Goal: Information Seeking & Learning: Check status

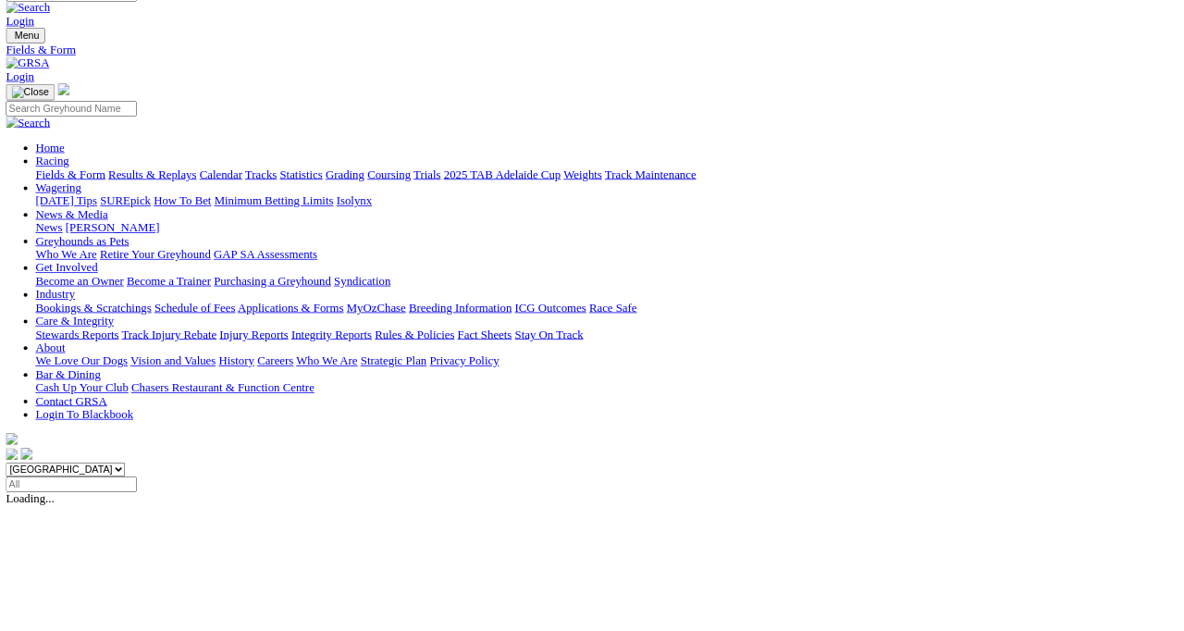
scroll to position [25, 0]
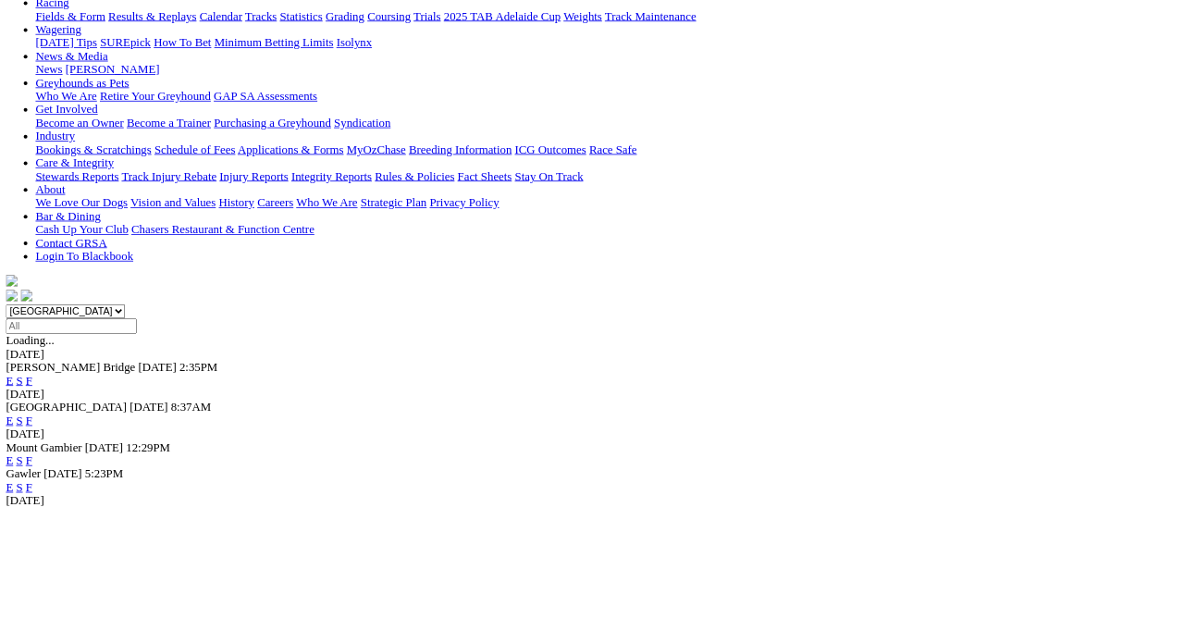
scroll to position [224, 0]
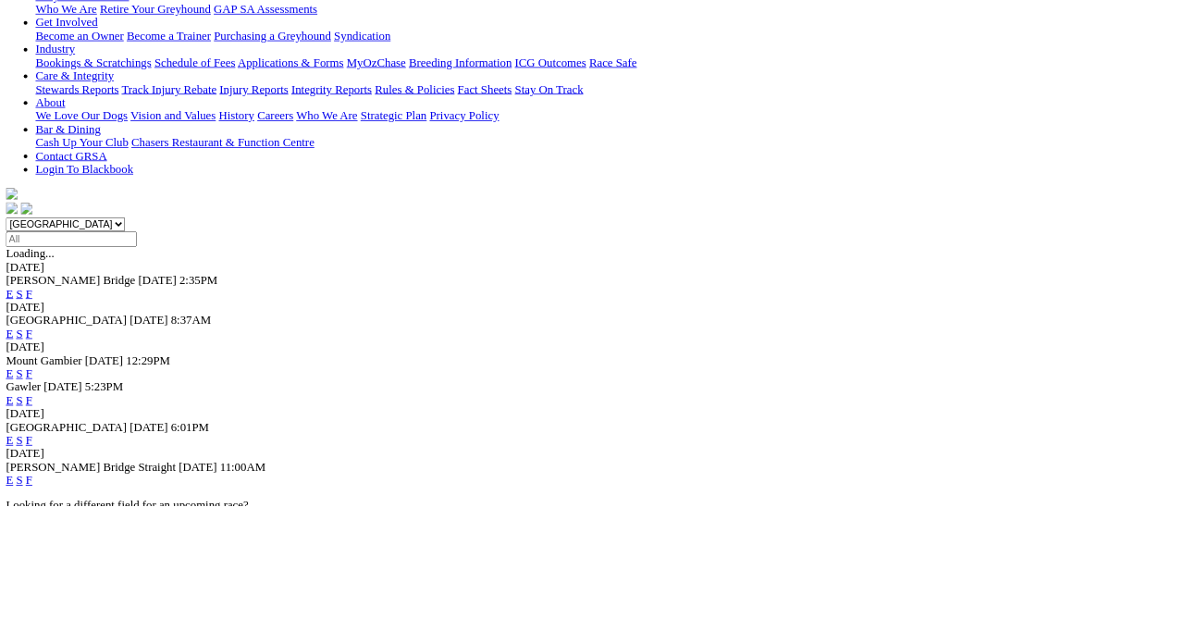
click at [41, 591] on link "F" at bounding box center [36, 599] width 8 height 16
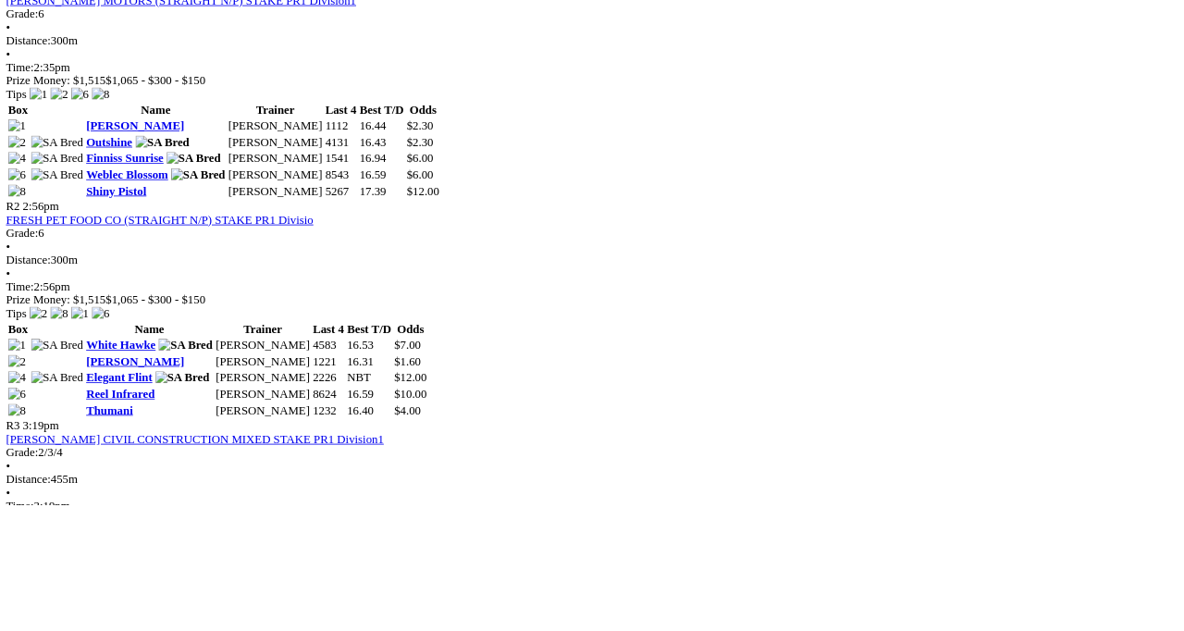
scroll to position [956, 0]
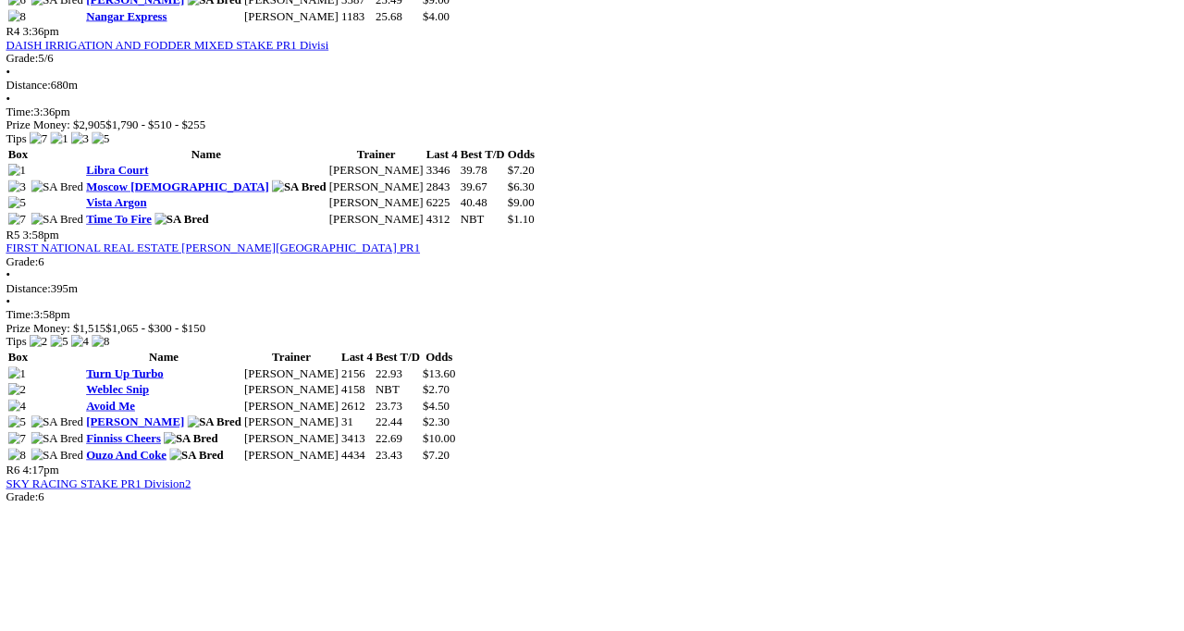
scroll to position [1722, 0]
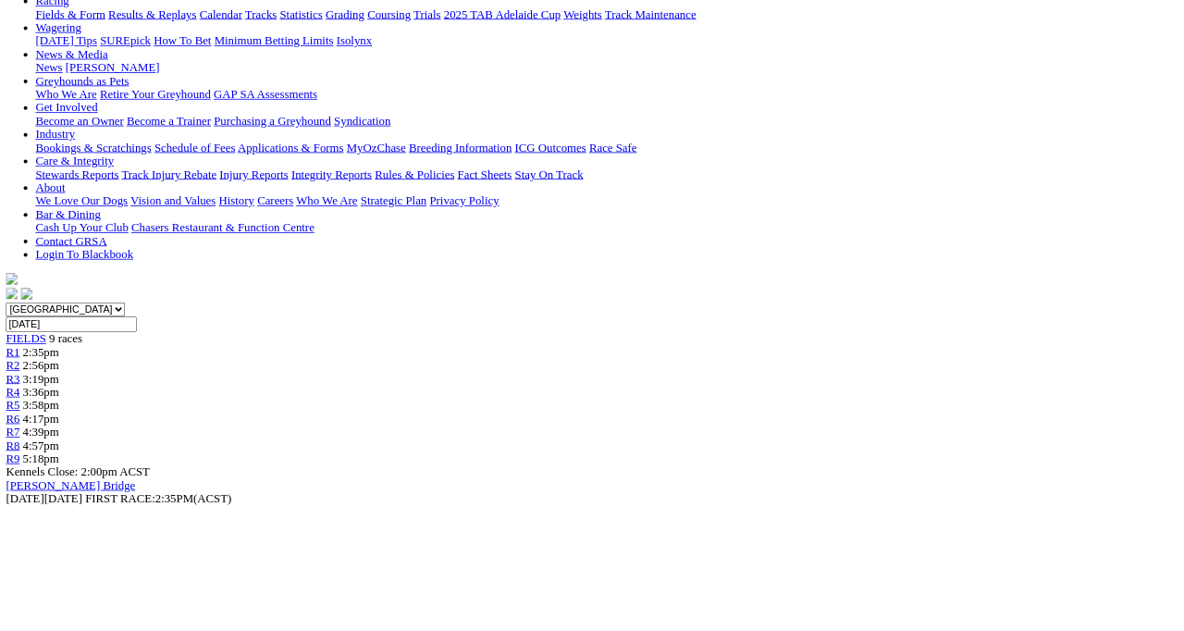
scroll to position [179, 0]
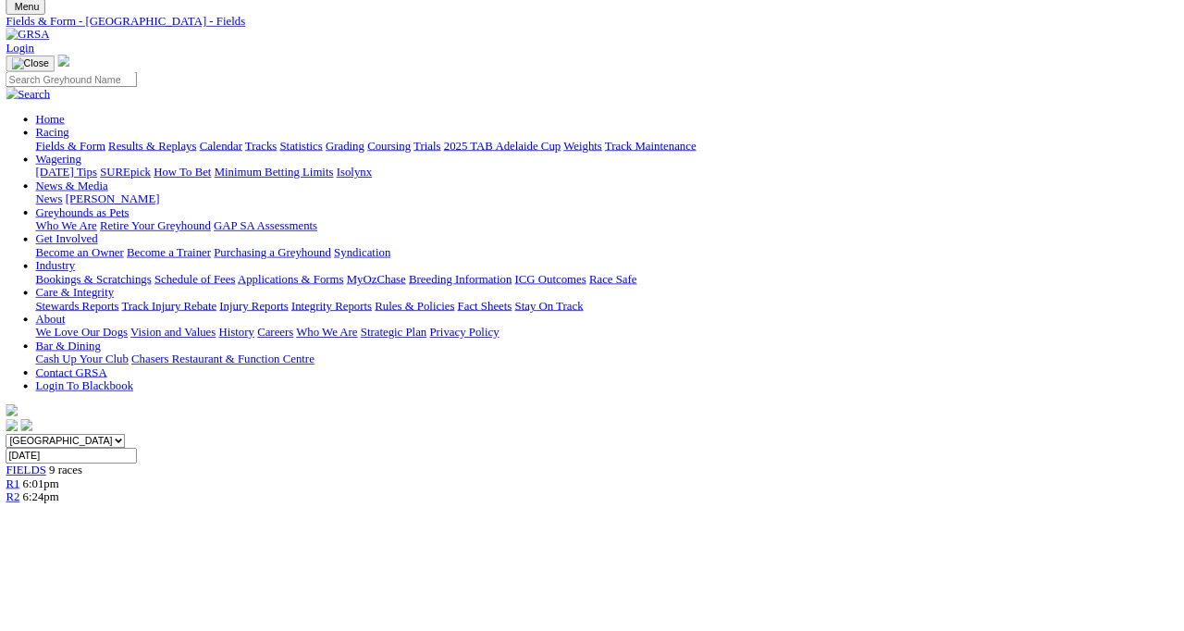
scroll to position [59, 0]
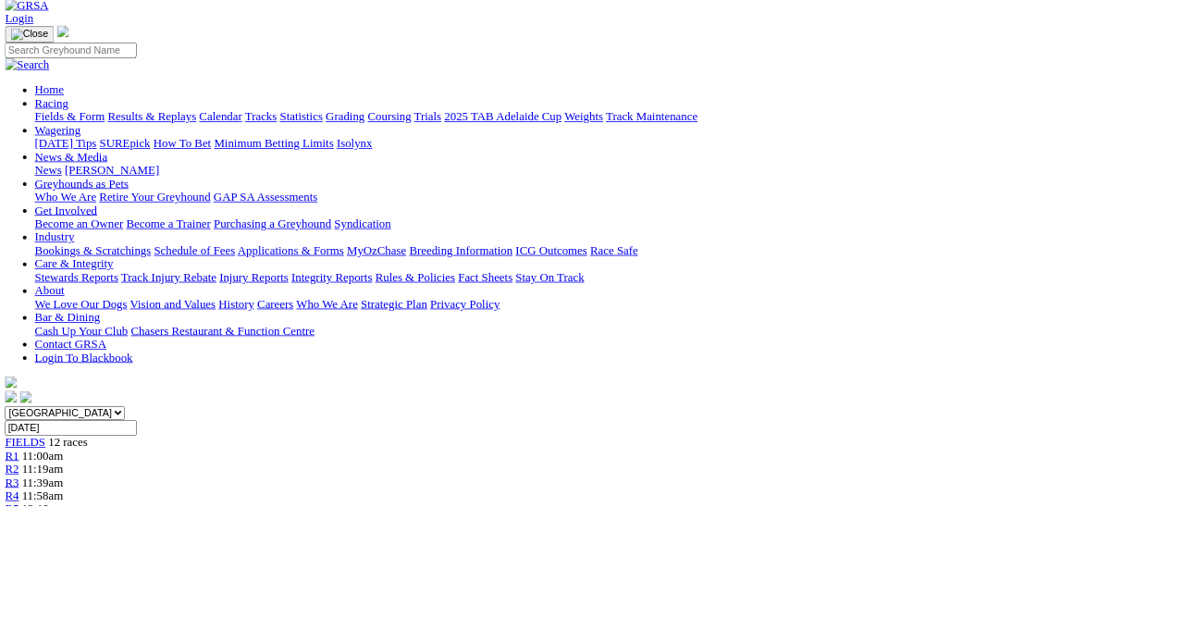
scroll to position [203, 0]
